Goal: Transaction & Acquisition: Purchase product/service

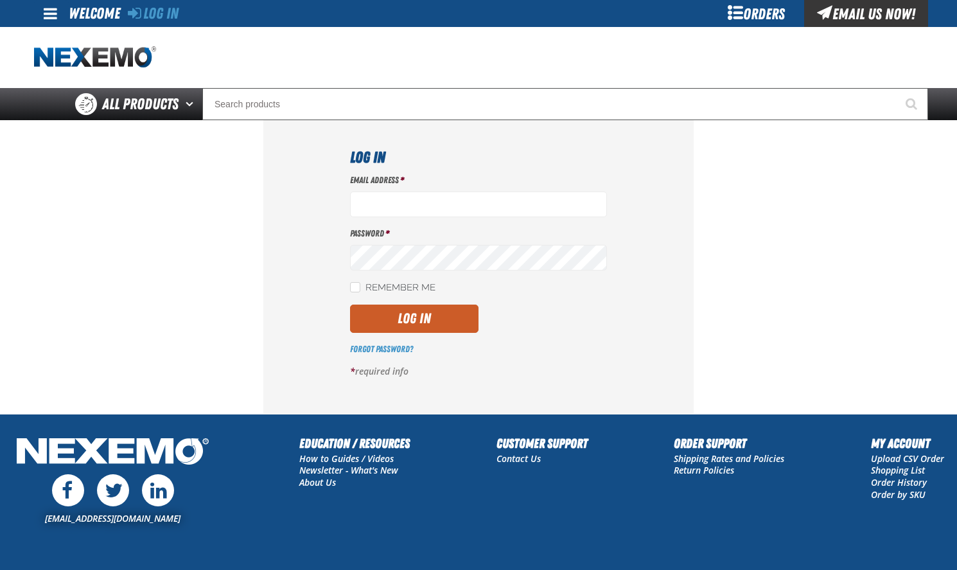
type input "dspies@vtaig.com"
click at [425, 314] on button "Log In" at bounding box center [414, 319] width 128 height 28
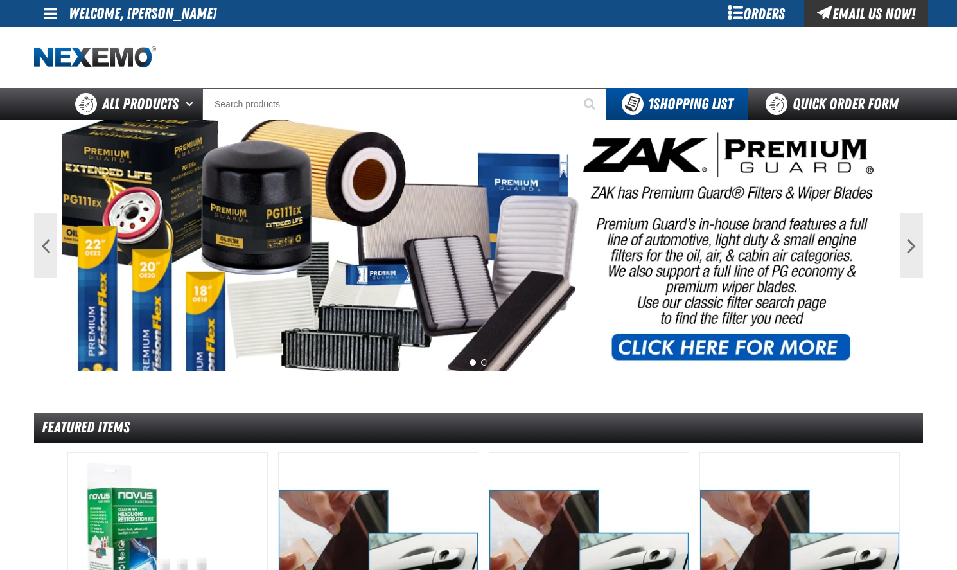
click at [897, 358] on div "Previous Next 1 2" at bounding box center [478, 245] width 889 height 251
click at [49, 17] on span at bounding box center [50, 13] width 13 height 15
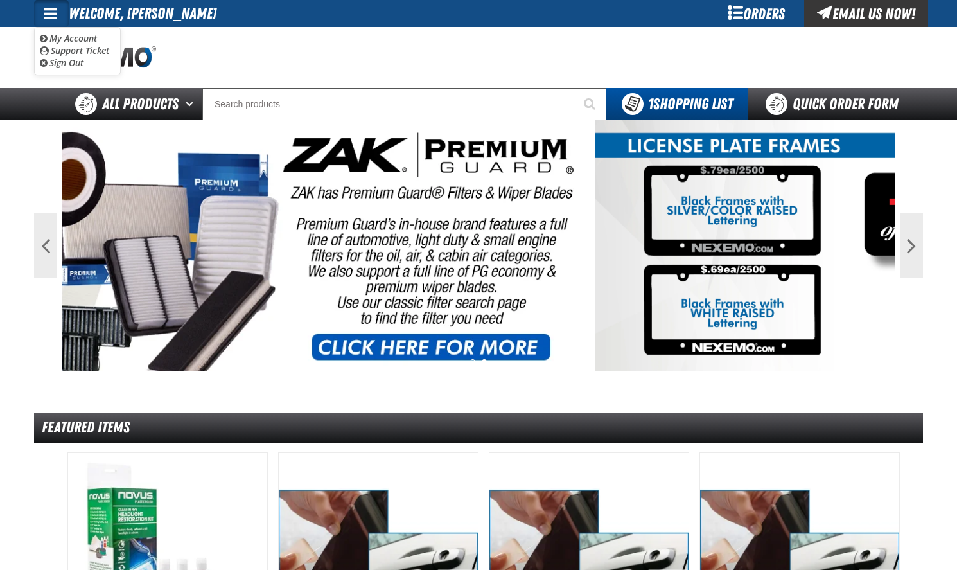
drag, startPoint x: 299, startPoint y: 48, endPoint x: 184, endPoint y: 19, distance: 118.1
click at [298, 48] on div at bounding box center [199, 57] width 331 height 22
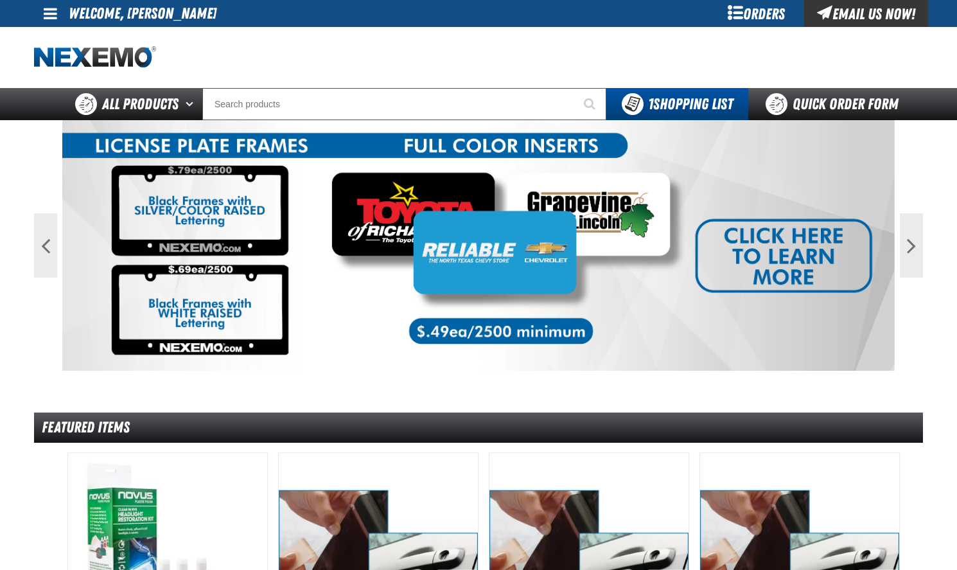
click at [729, 9] on div "Orders" at bounding box center [756, 13] width 96 height 27
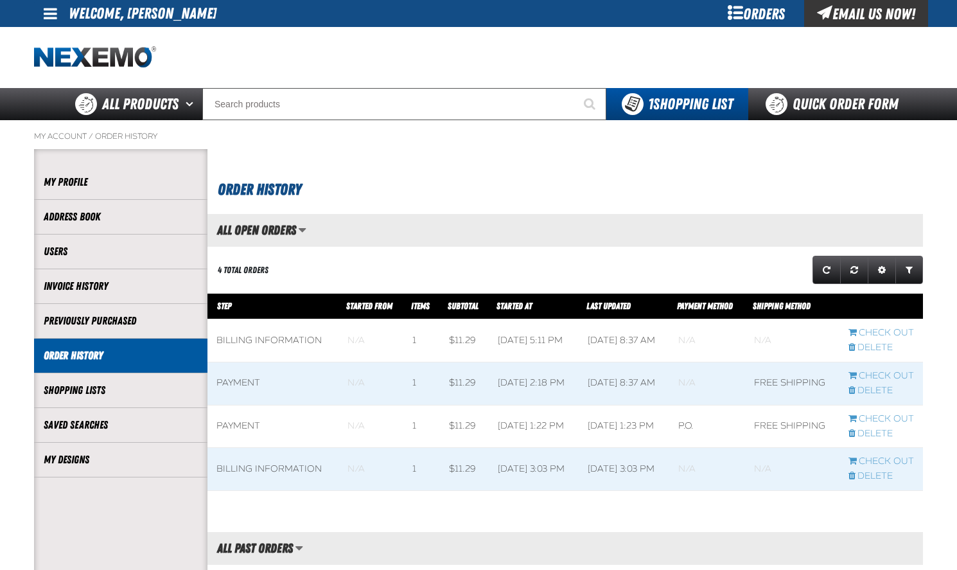
scroll to position [1, 1]
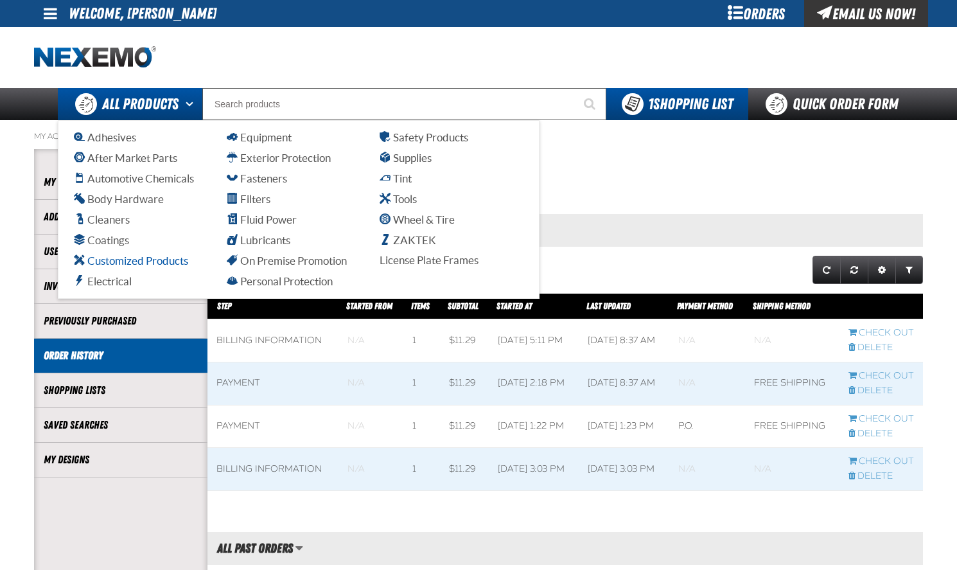
click at [123, 258] on span "Customized Products" at bounding box center [131, 260] width 114 height 12
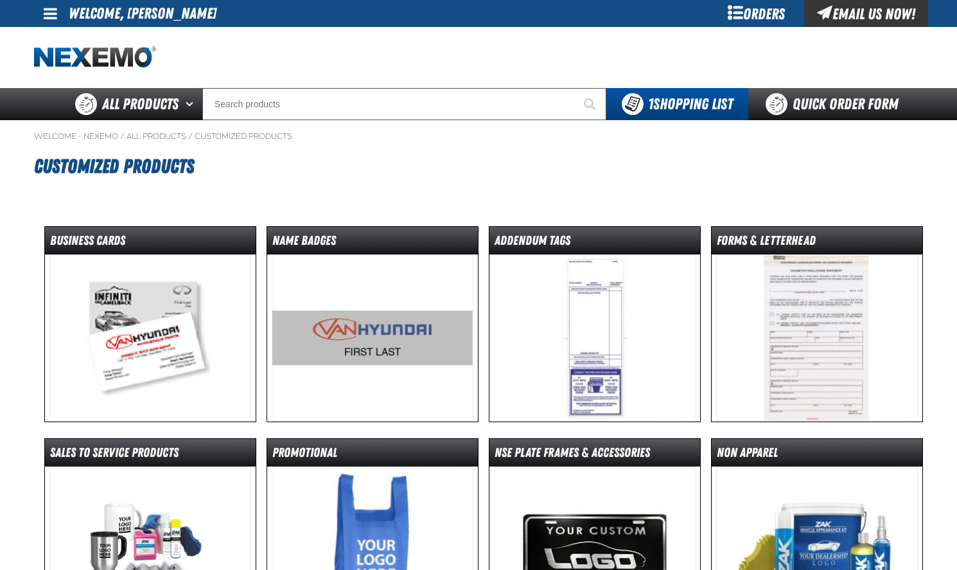
click at [384, 329] on img at bounding box center [373, 337] width 202 height 167
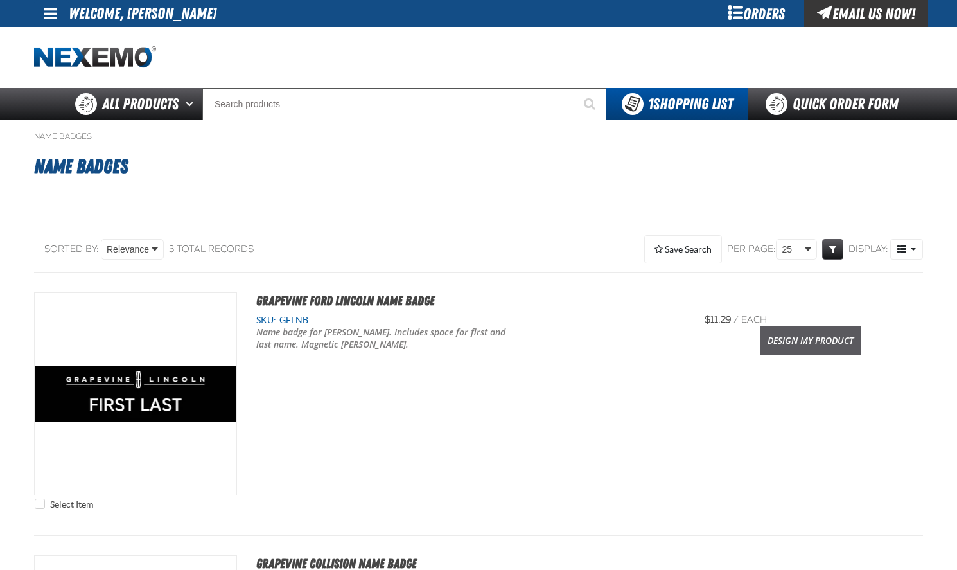
click at [799, 342] on link "Design My Product" at bounding box center [811, 340] width 100 height 28
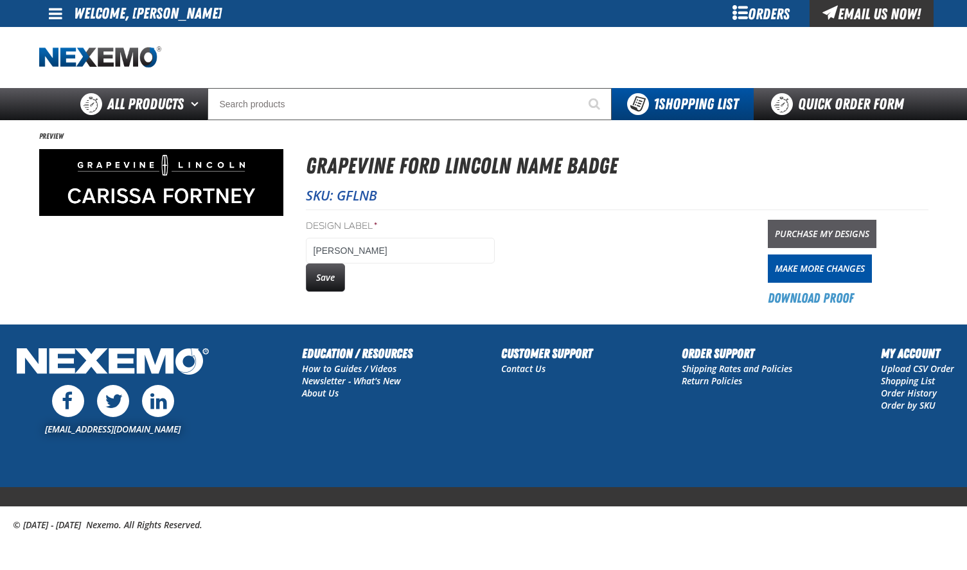
click at [801, 228] on link "Purchase My Designs" at bounding box center [822, 234] width 109 height 28
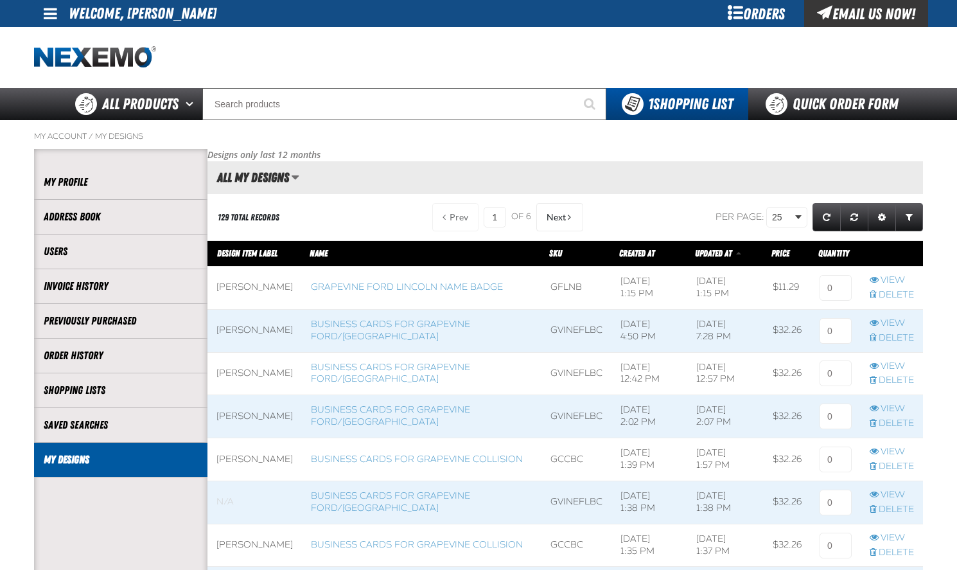
scroll to position [1, 1]
click at [829, 293] on input at bounding box center [836, 288] width 32 height 26
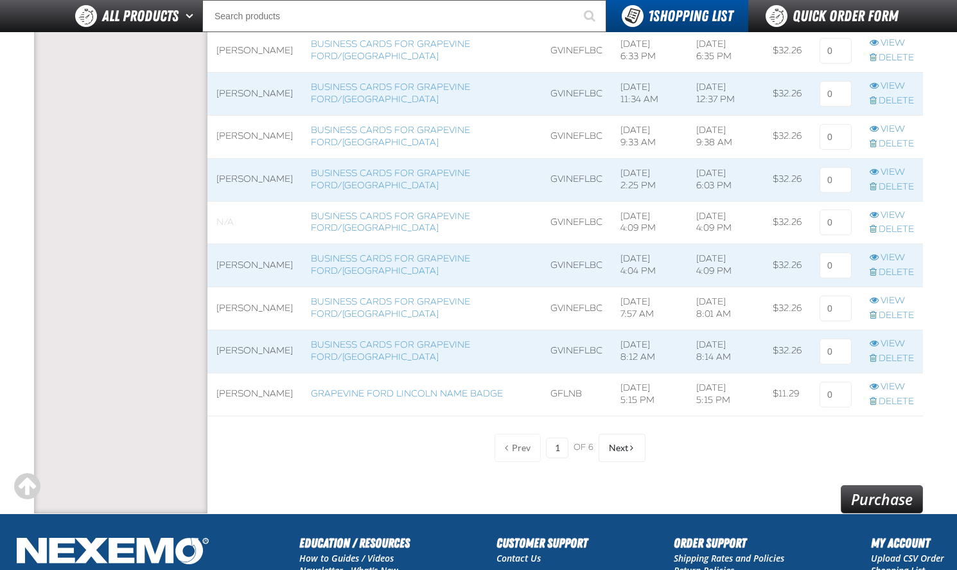
scroll to position [1081, 0]
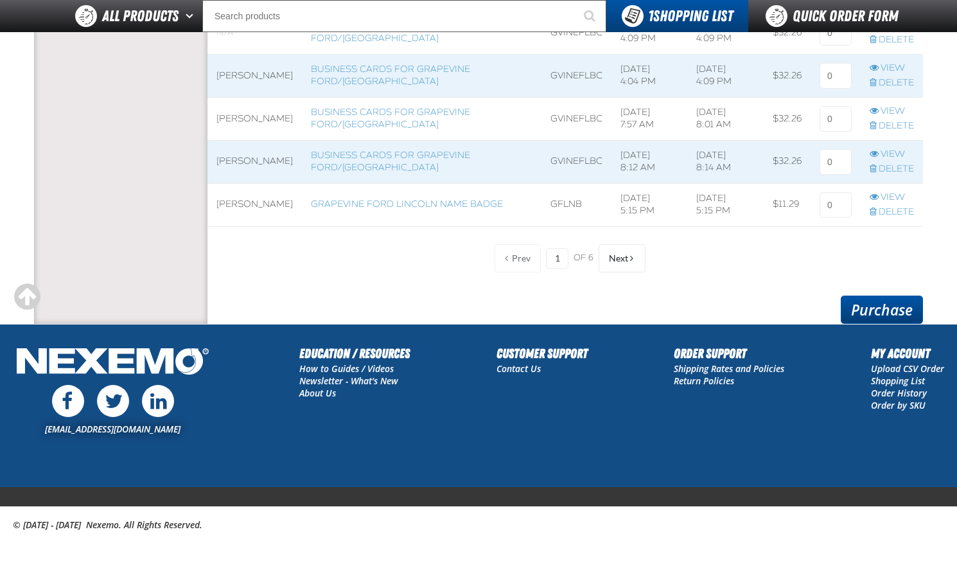
type input "1"
click at [896, 311] on link "Purchase" at bounding box center [882, 310] width 82 height 28
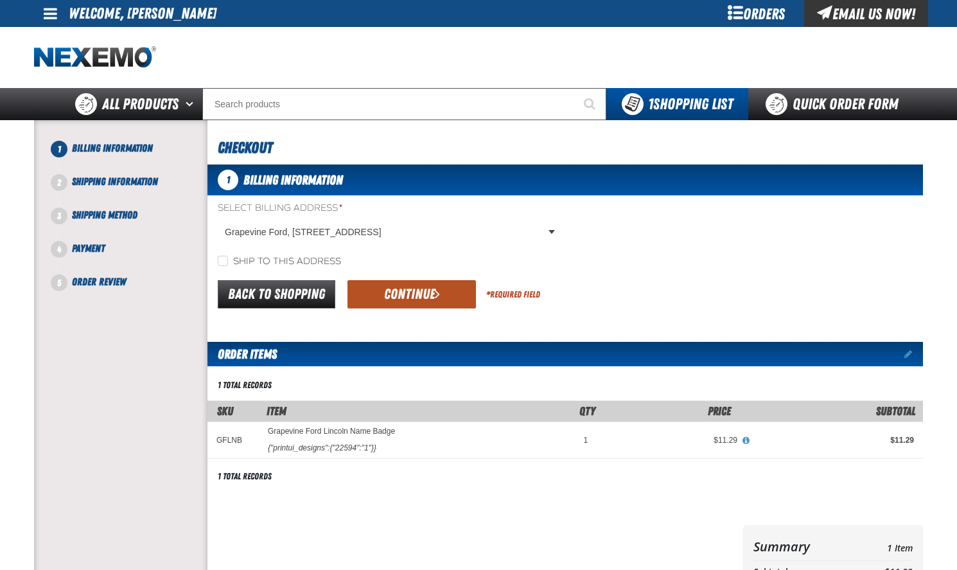
click at [421, 291] on button "Continue" at bounding box center [412, 294] width 128 height 28
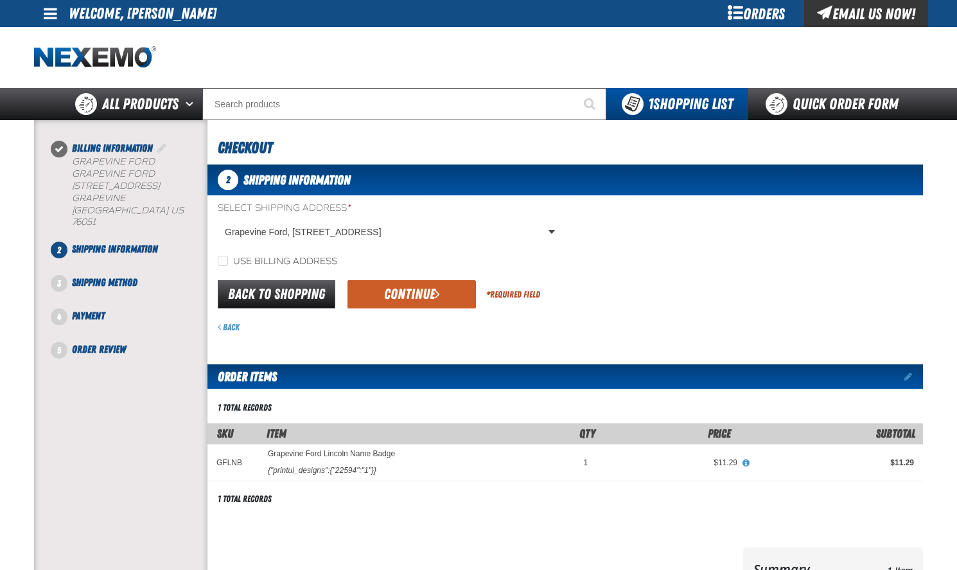
click at [421, 291] on button "Continue" at bounding box center [412, 294] width 128 height 28
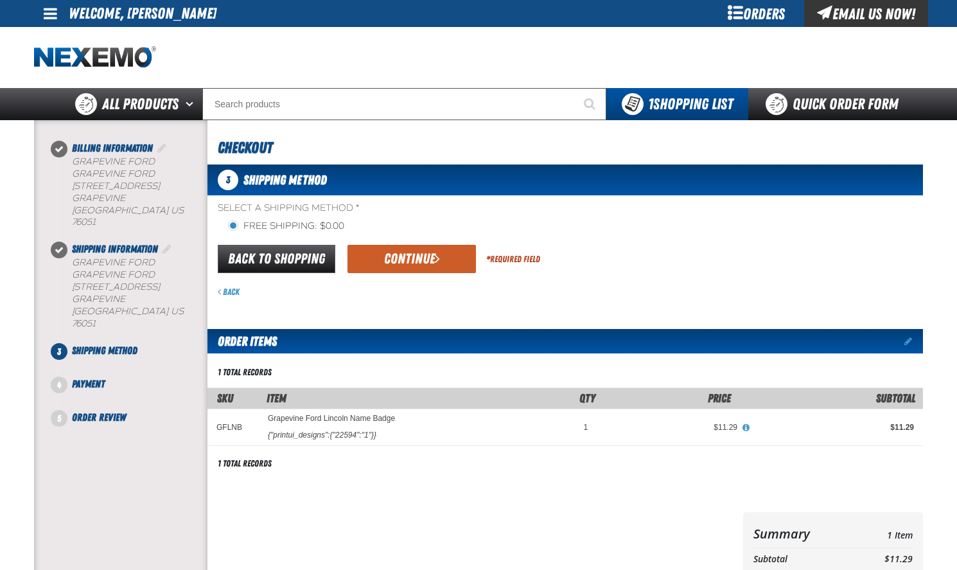
click at [409, 254] on button "Continue" at bounding box center [412, 259] width 128 height 28
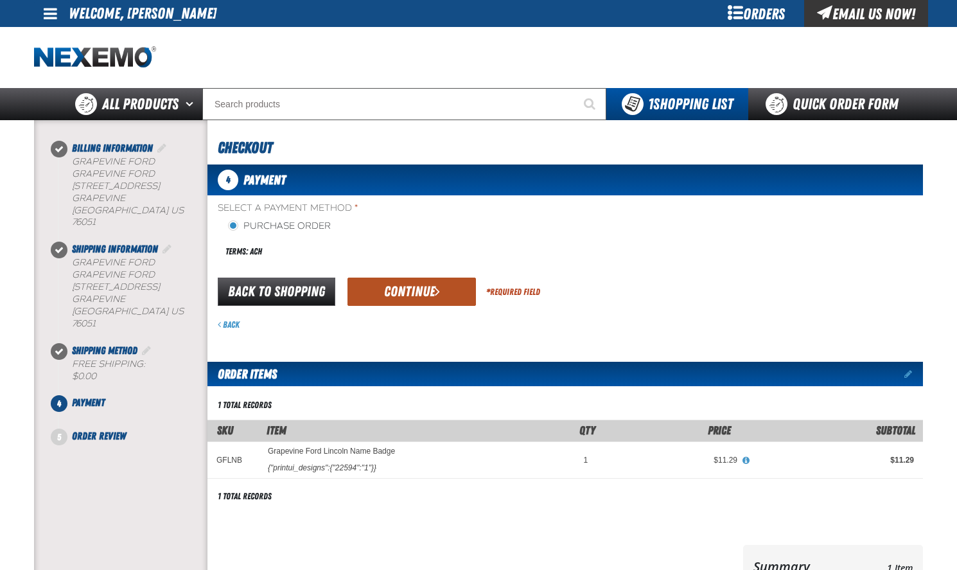
click at [410, 288] on button "Continue" at bounding box center [412, 292] width 128 height 28
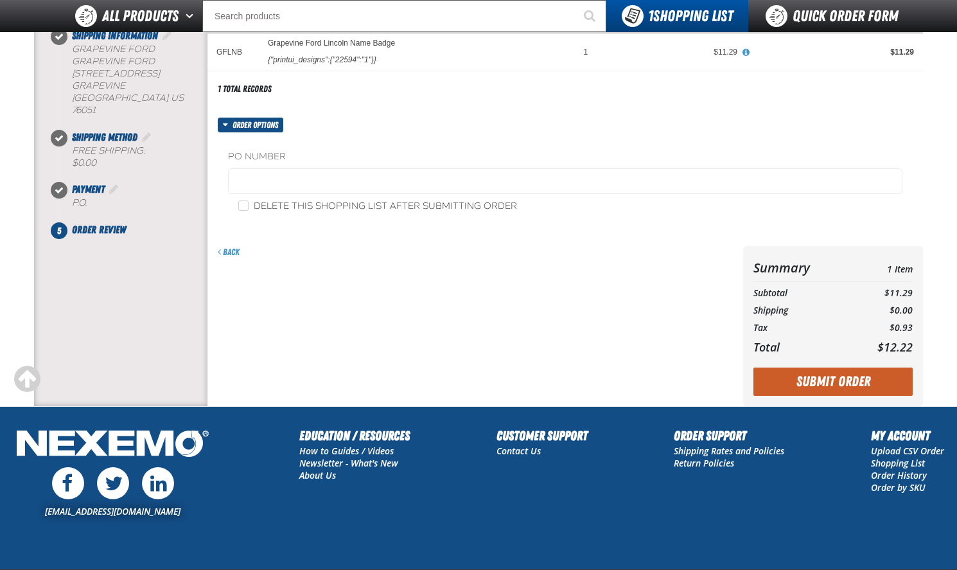
scroll to position [193, 0]
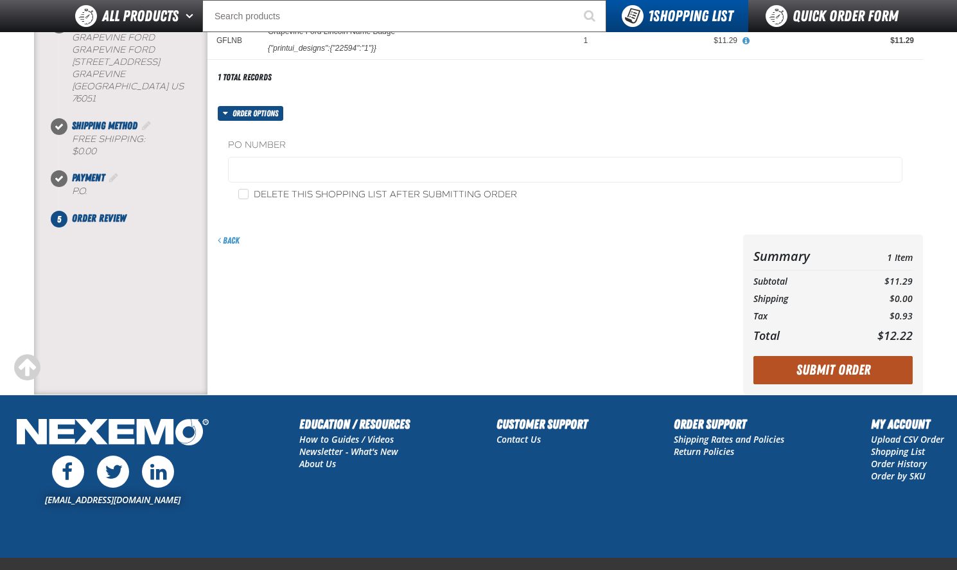
click at [806, 366] on button "Submit Order" at bounding box center [833, 370] width 159 height 28
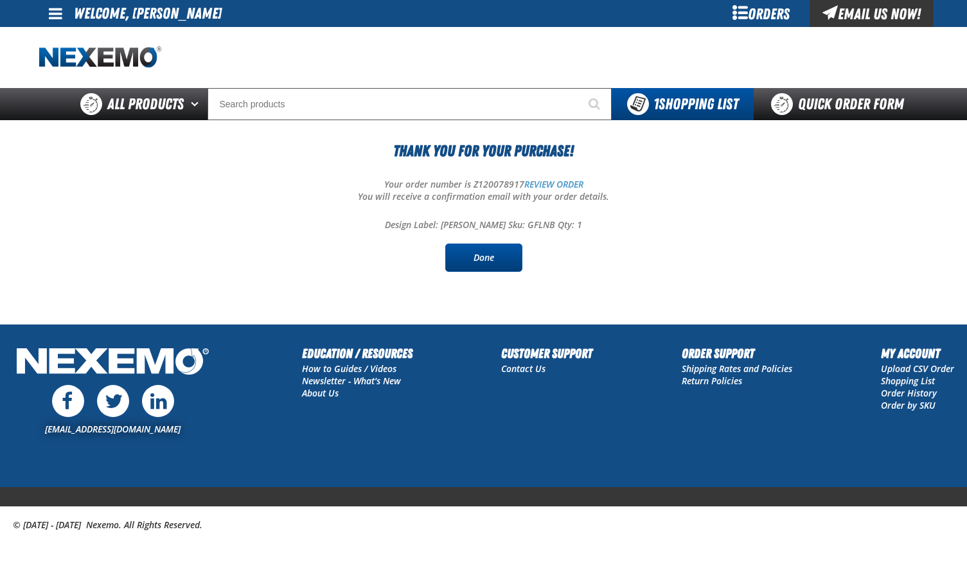
click at [482, 258] on link "Done" at bounding box center [483, 257] width 77 height 28
